Goal: Contribute content: Contribute content

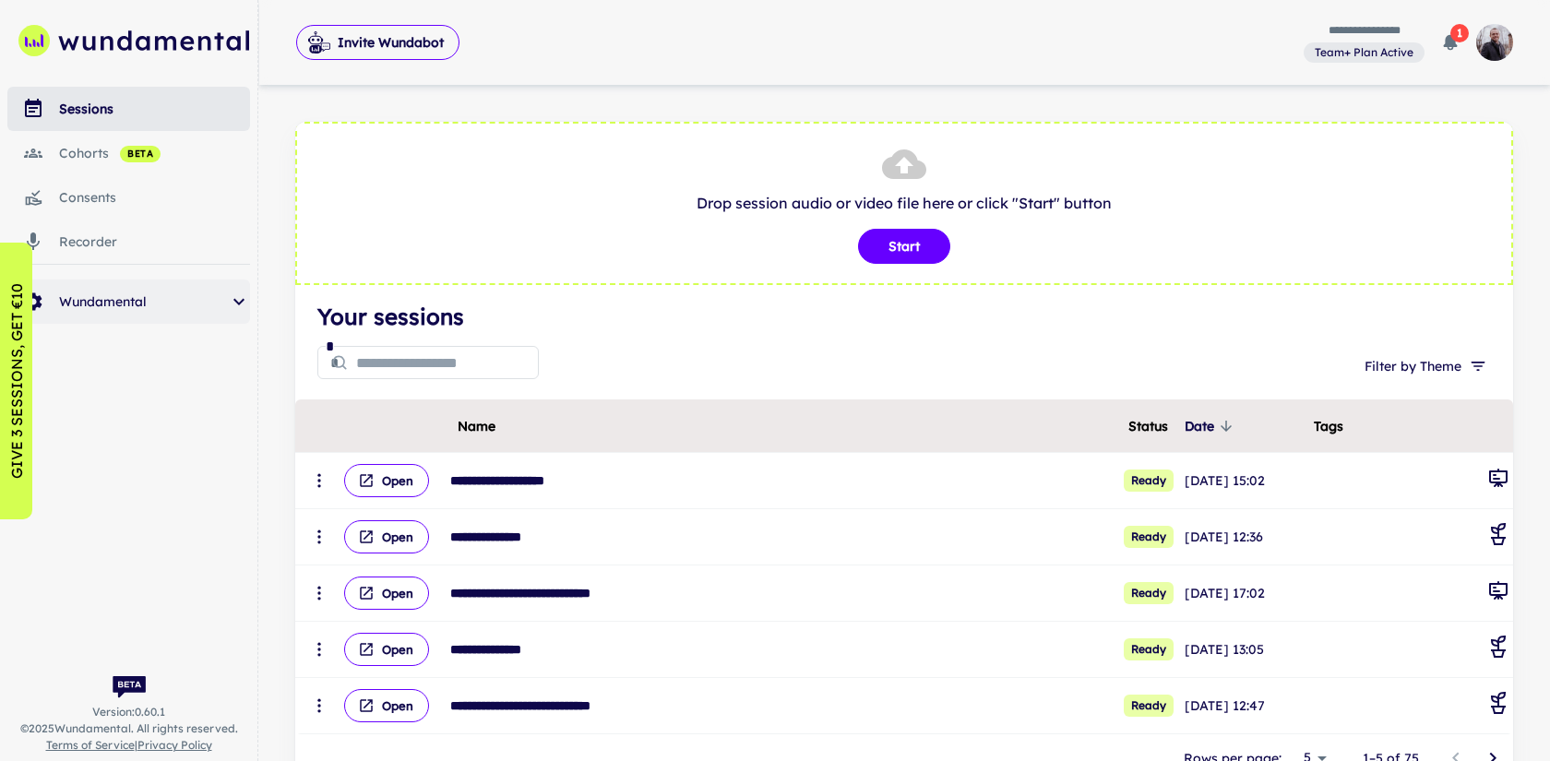
click at [171, 296] on span "Wundamental" at bounding box center [143, 302] width 169 height 20
click at [133, 442] on span "templates" at bounding box center [169, 442] width 161 height 20
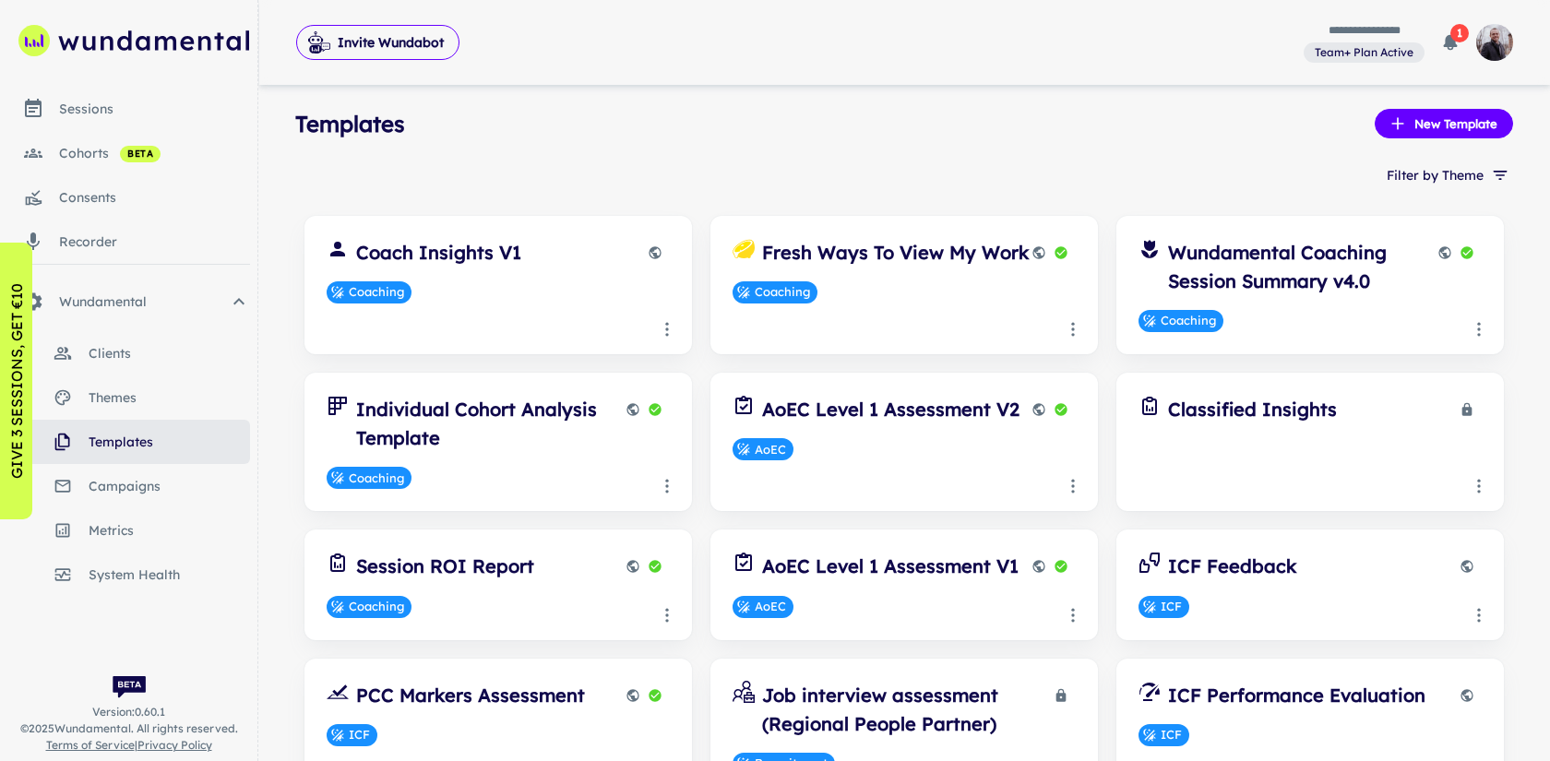
click at [204, 381] on link "themes" at bounding box center [128, 398] width 243 height 44
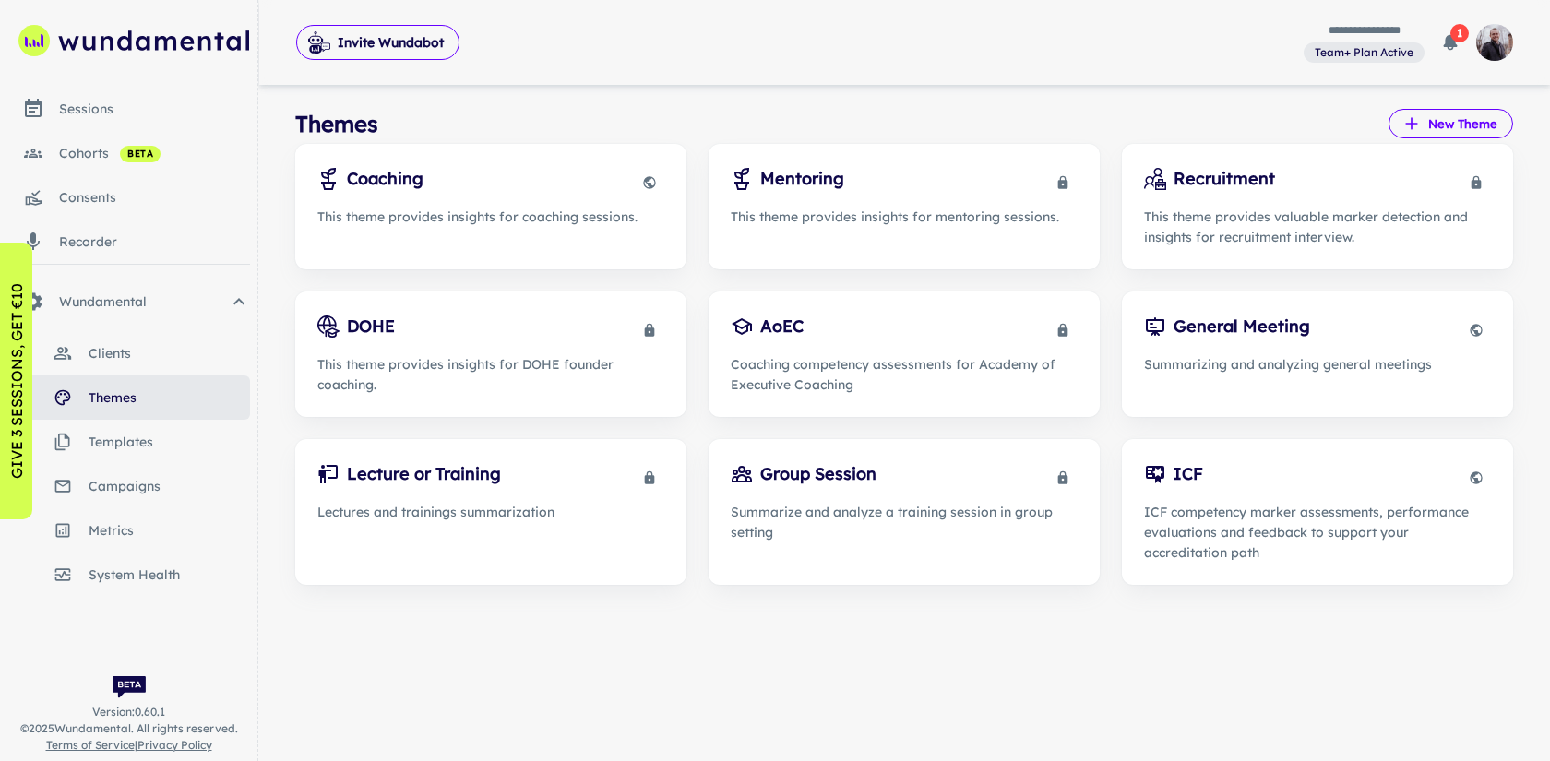
click at [1464, 117] on button "New Theme" at bounding box center [1451, 124] width 125 height 30
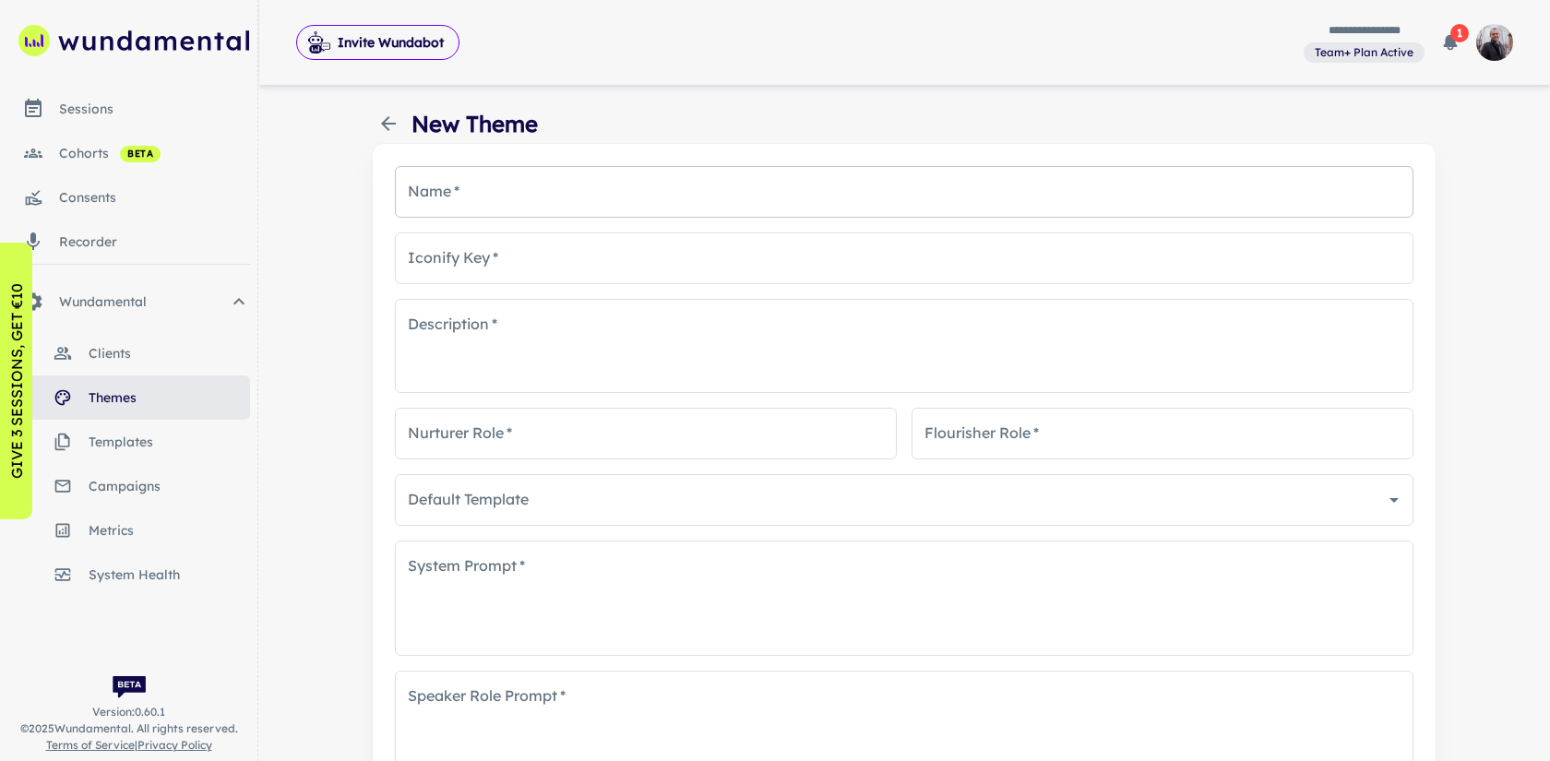
click at [671, 205] on input "Name   *" at bounding box center [904, 192] width 1019 height 52
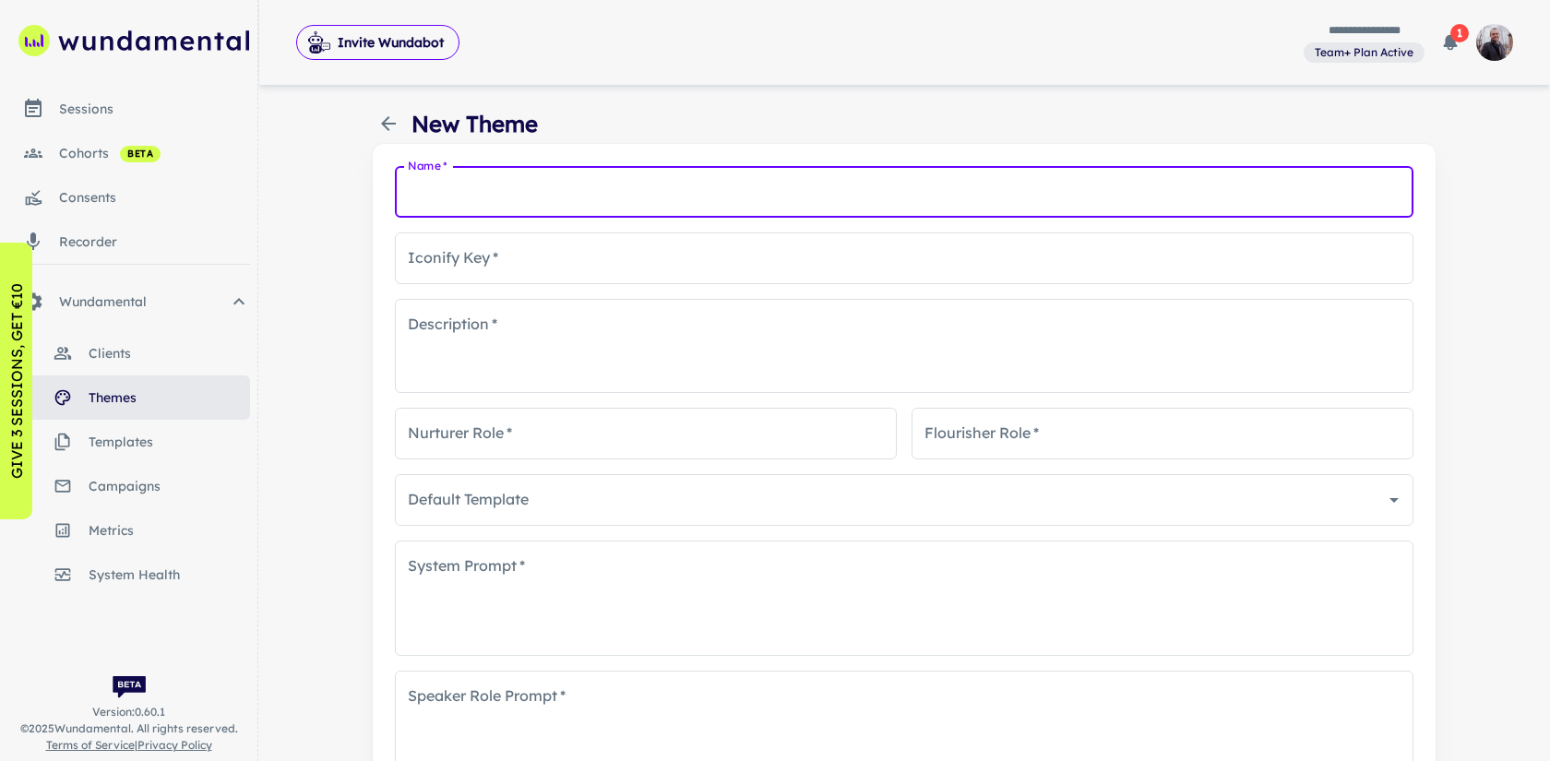
click at [373, 116] on div "New Theme" at bounding box center [455, 123] width 165 height 33
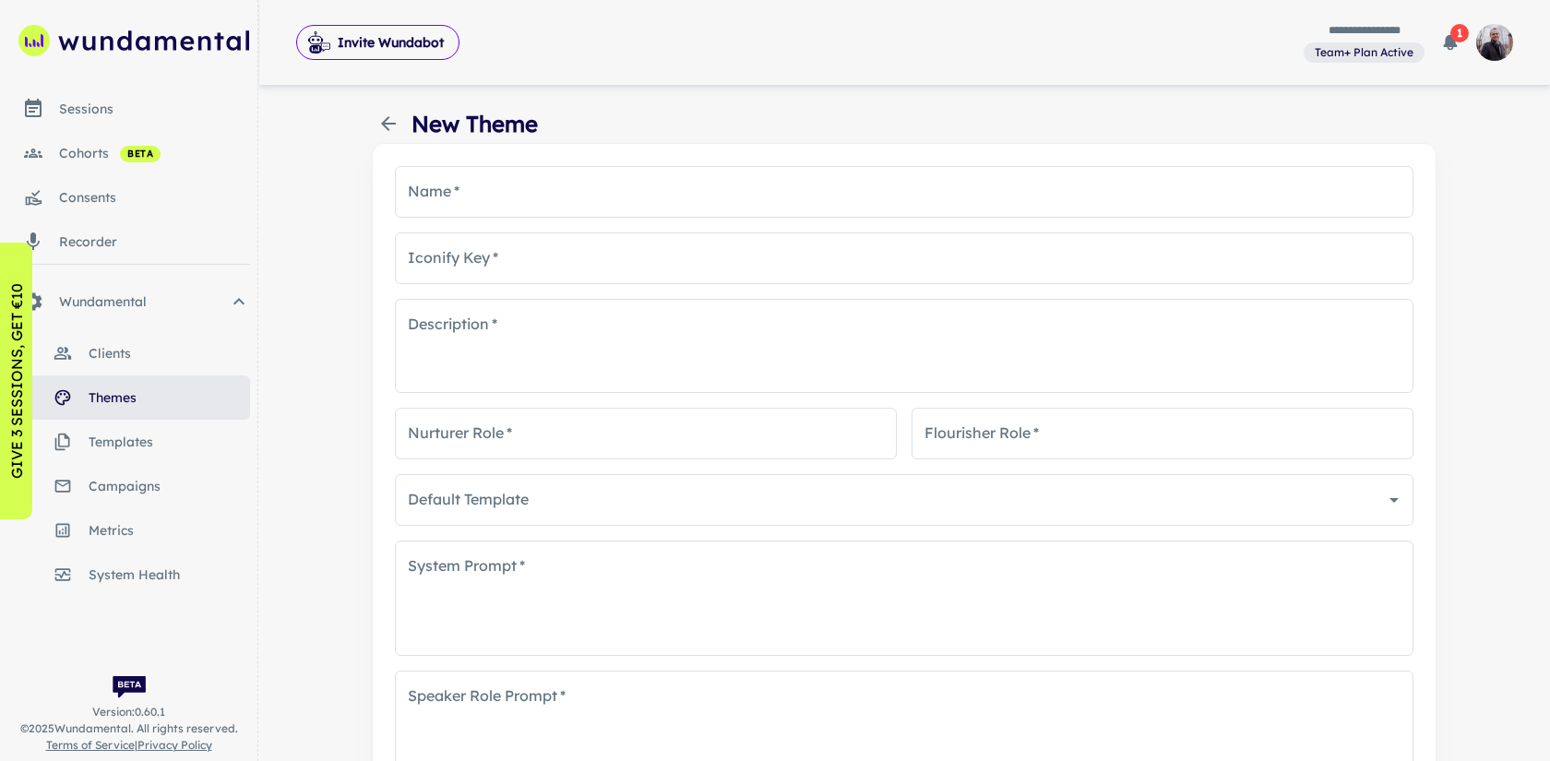
click at [404, 118] on div "New Theme" at bounding box center [455, 123] width 165 height 33
click at [161, 434] on span "templates" at bounding box center [169, 442] width 161 height 20
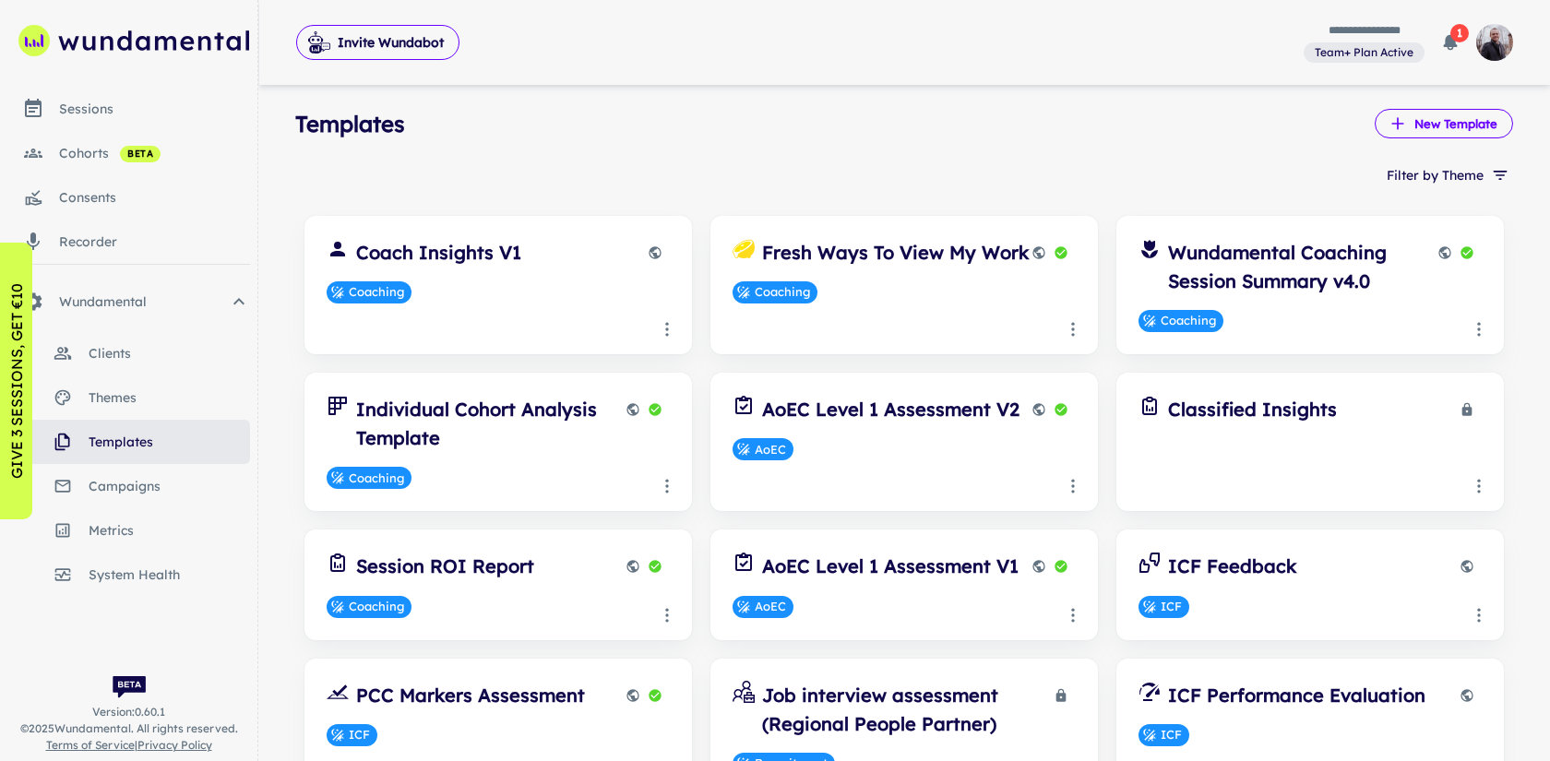
click at [1448, 126] on button "New Template" at bounding box center [1444, 124] width 138 height 30
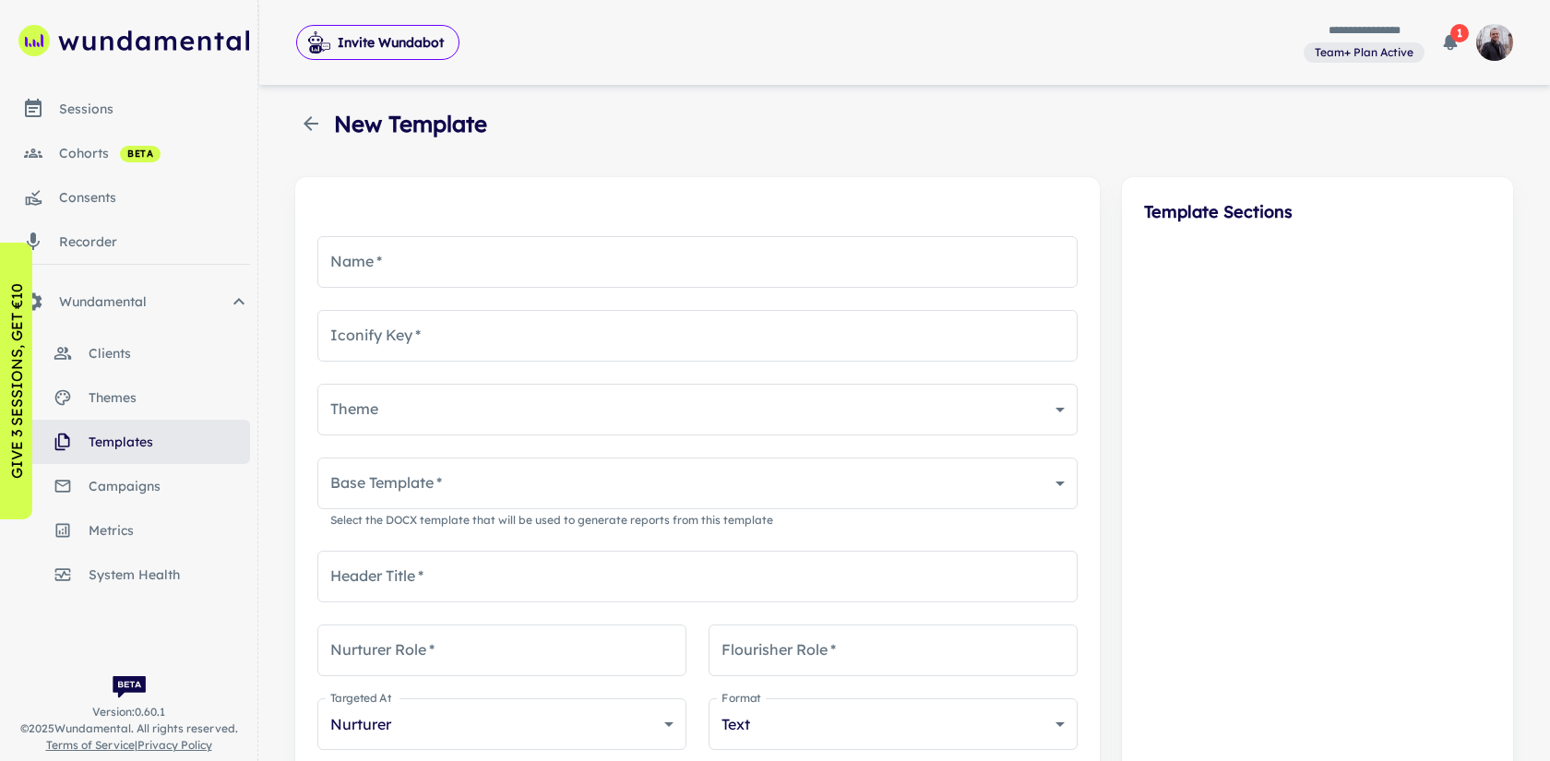
type input "**********"
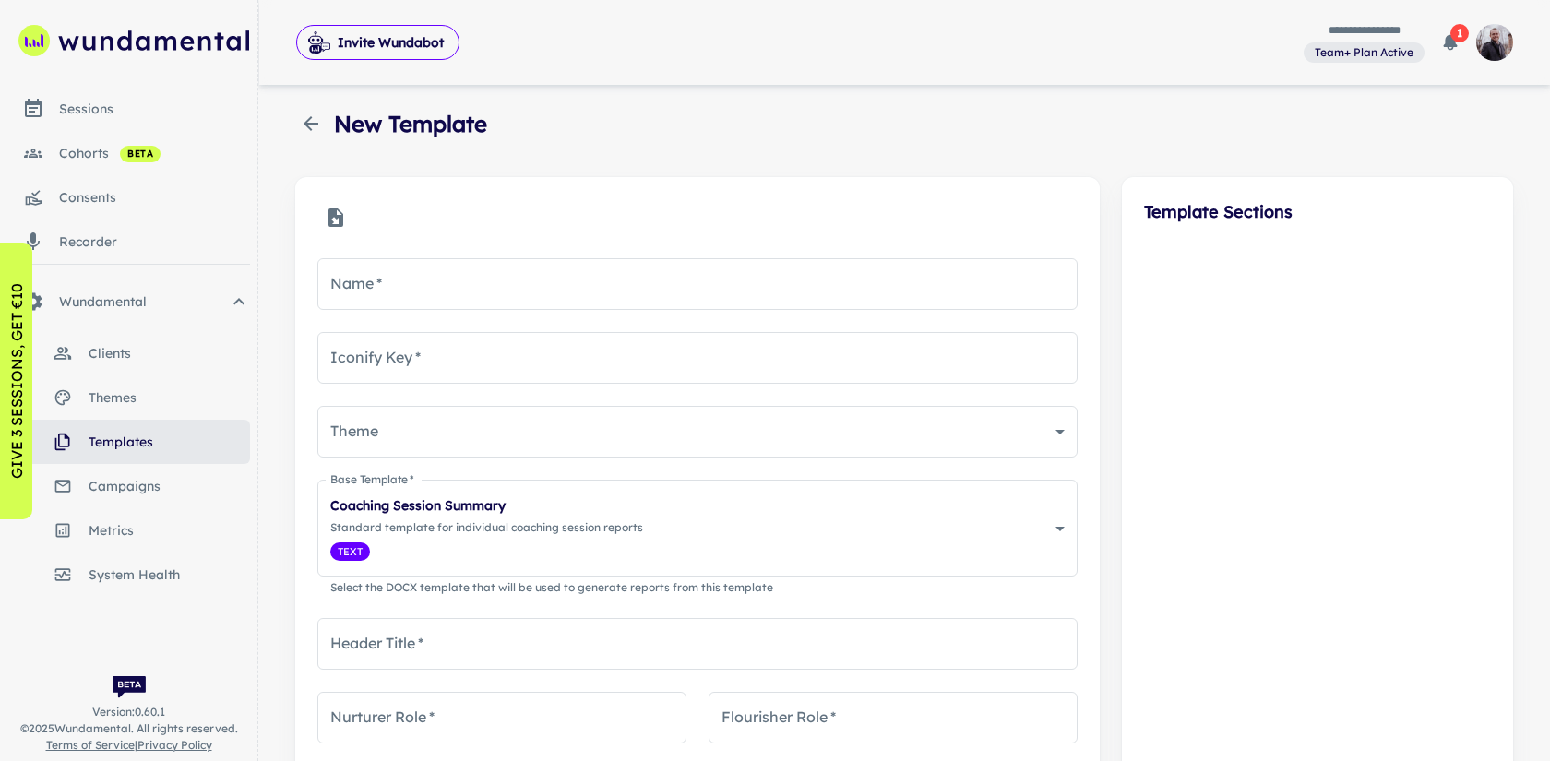
click at [308, 114] on icon "button" at bounding box center [311, 124] width 22 height 22
